Goal: Book appointment/travel/reservation

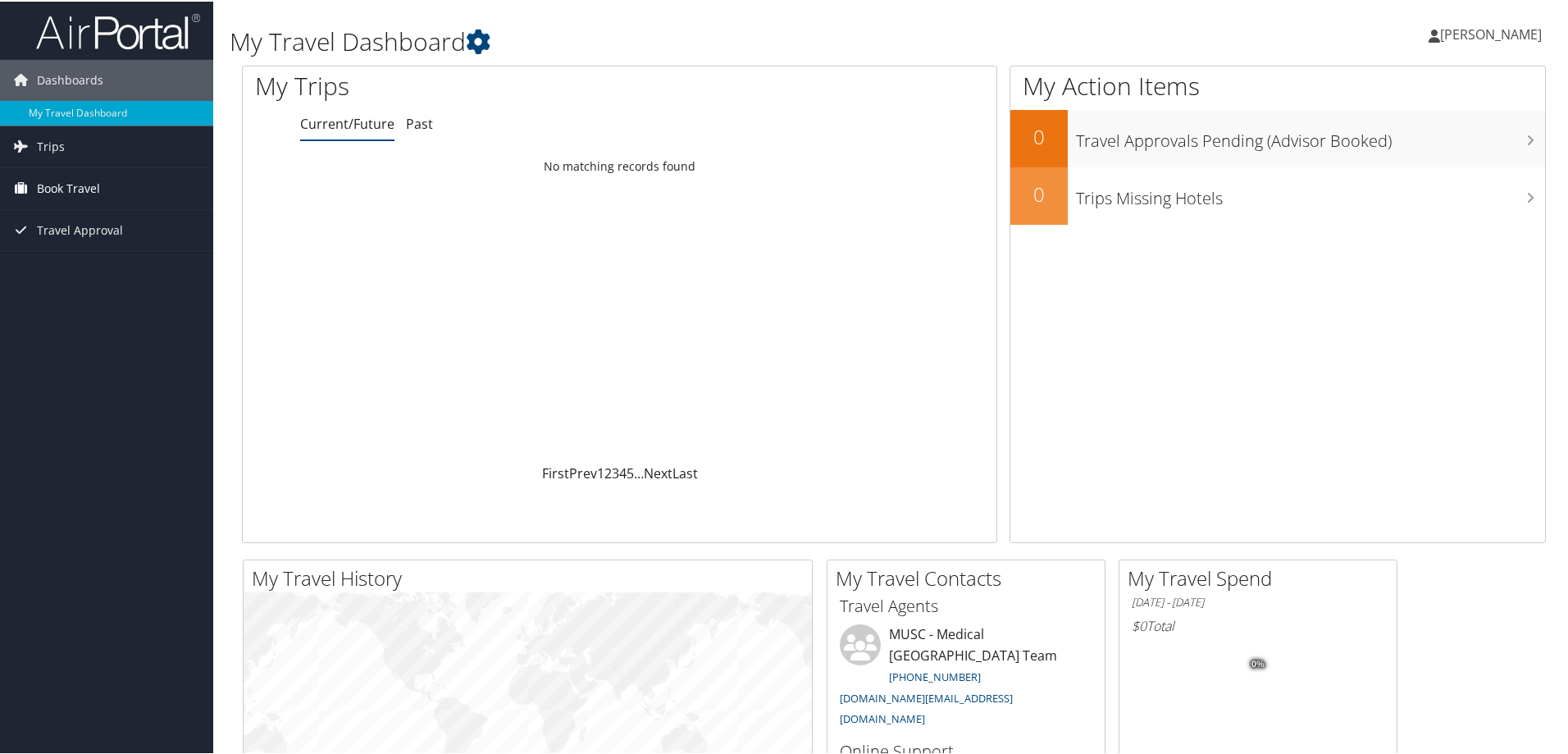
click at [86, 189] on span "Book Travel" at bounding box center [69, 187] width 63 height 41
click at [68, 267] on link "Book/Manage Online Trips" at bounding box center [107, 269] width 213 height 25
